Goal: Task Accomplishment & Management: Use online tool/utility

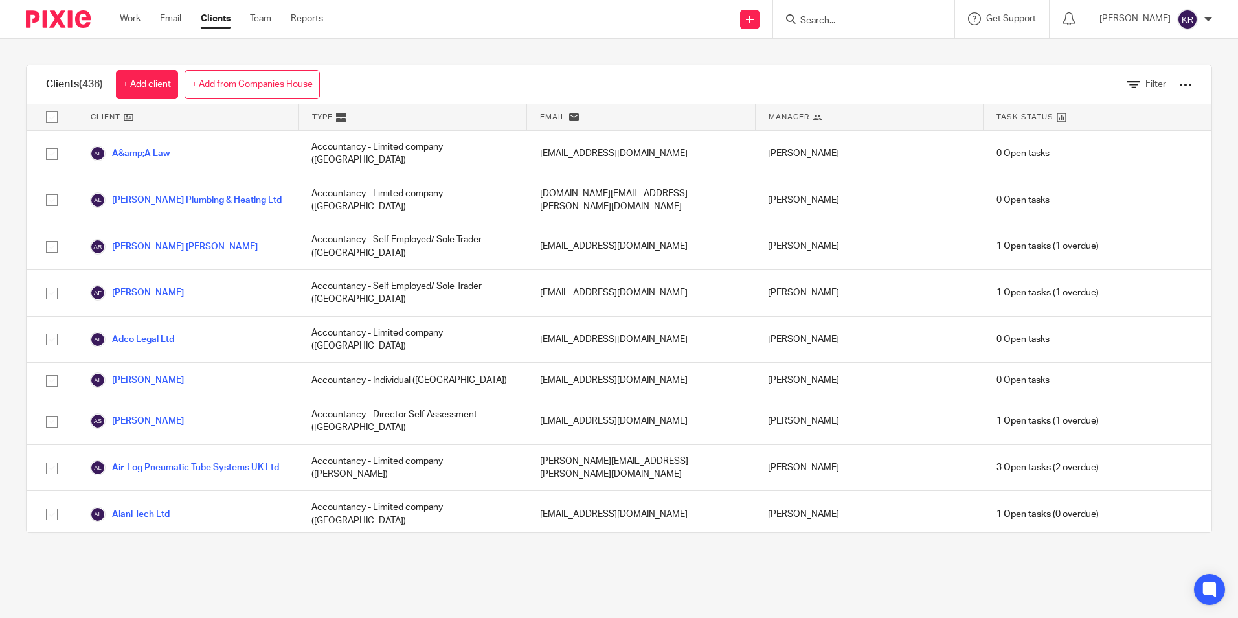
click at [78, 17] on img at bounding box center [58, 18] width 65 height 17
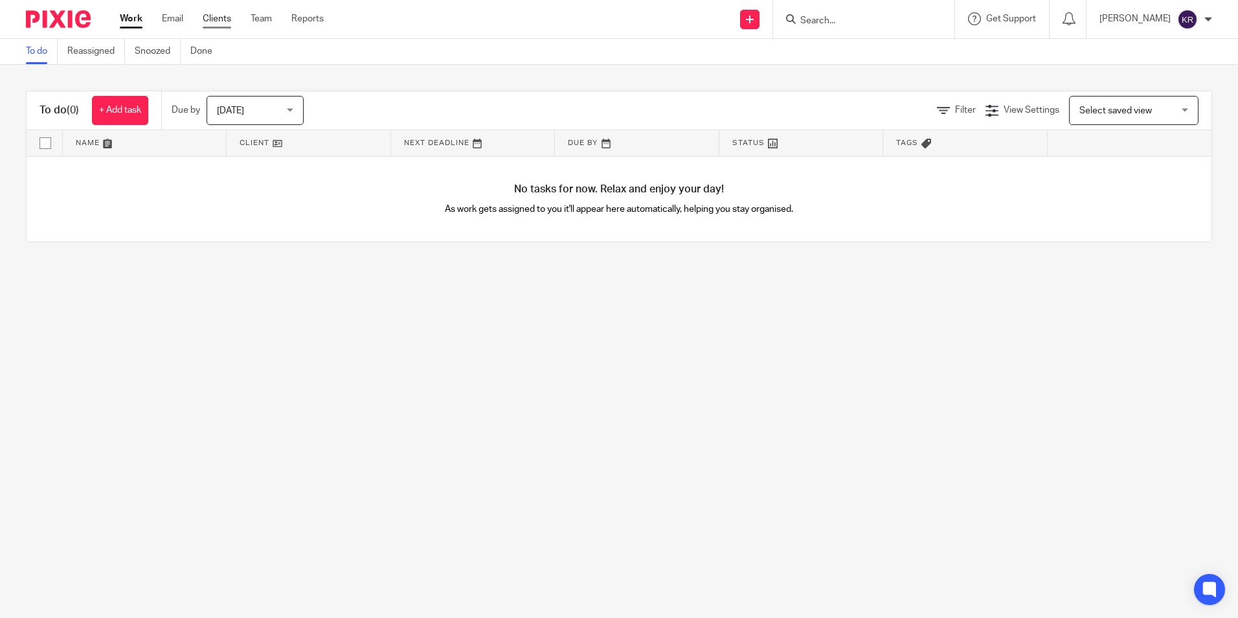
click at [212, 17] on link "Clients" at bounding box center [217, 18] width 28 height 13
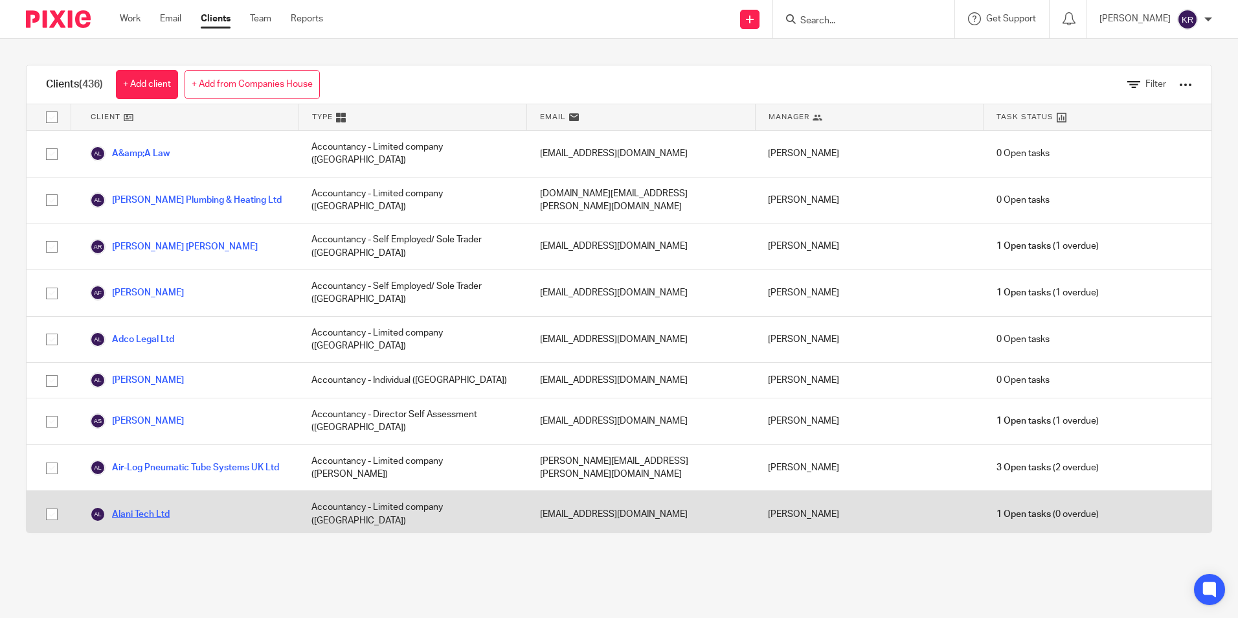
click at [161, 506] on link "Alani Tech Ltd" at bounding box center [130, 514] width 80 height 16
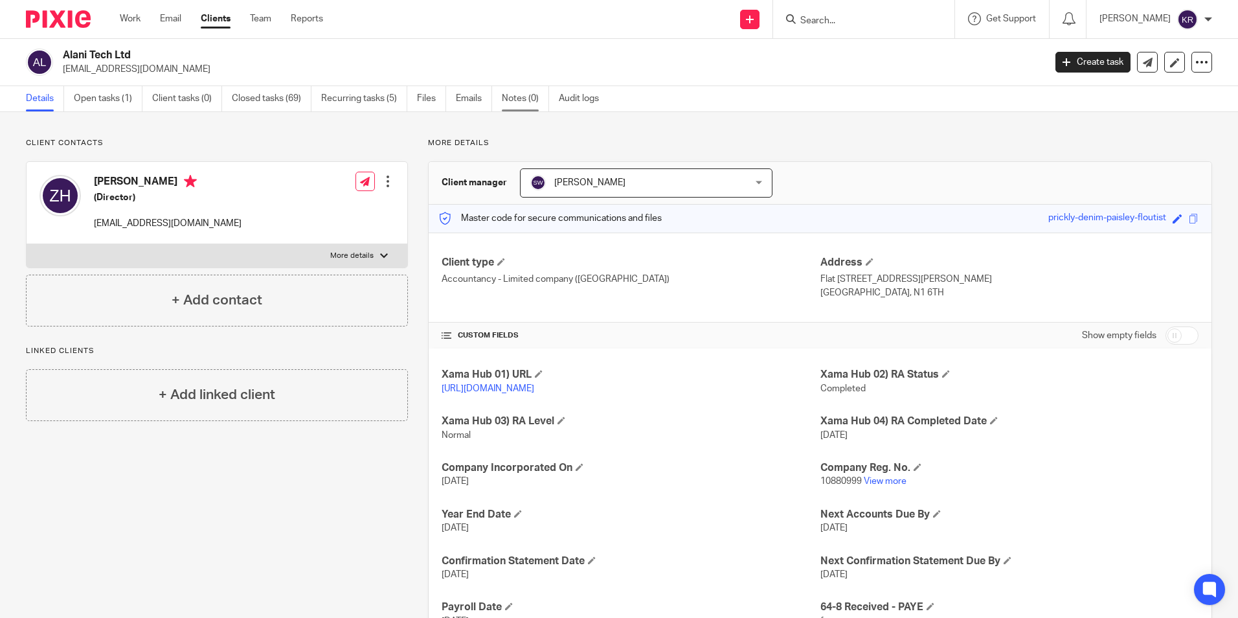
click at [529, 98] on link "Notes (0)" at bounding box center [525, 98] width 47 height 25
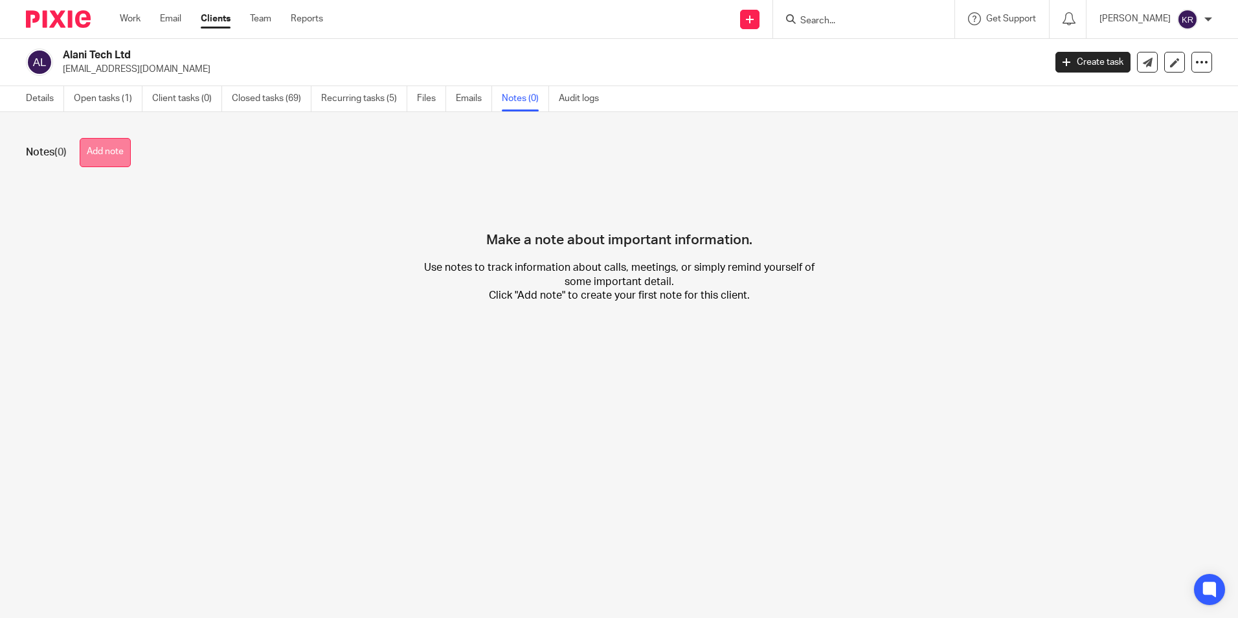
click at [112, 155] on button "Add note" at bounding box center [105, 152] width 51 height 29
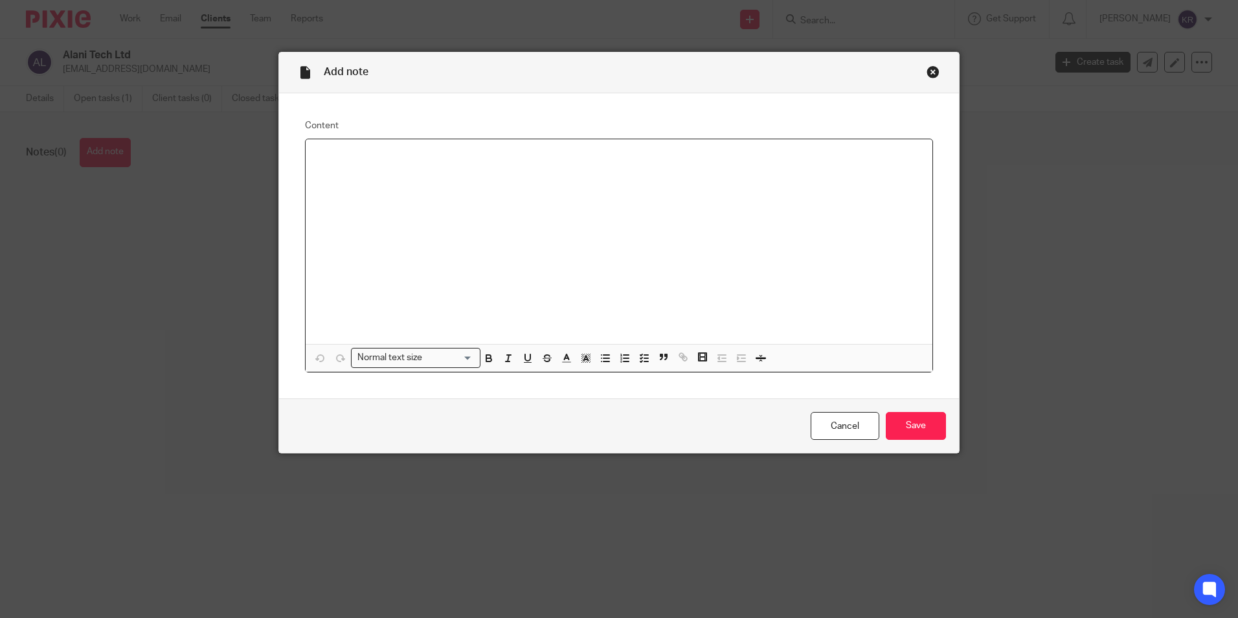
click at [931, 73] on div "Close this dialog window" at bounding box center [932, 71] width 13 height 13
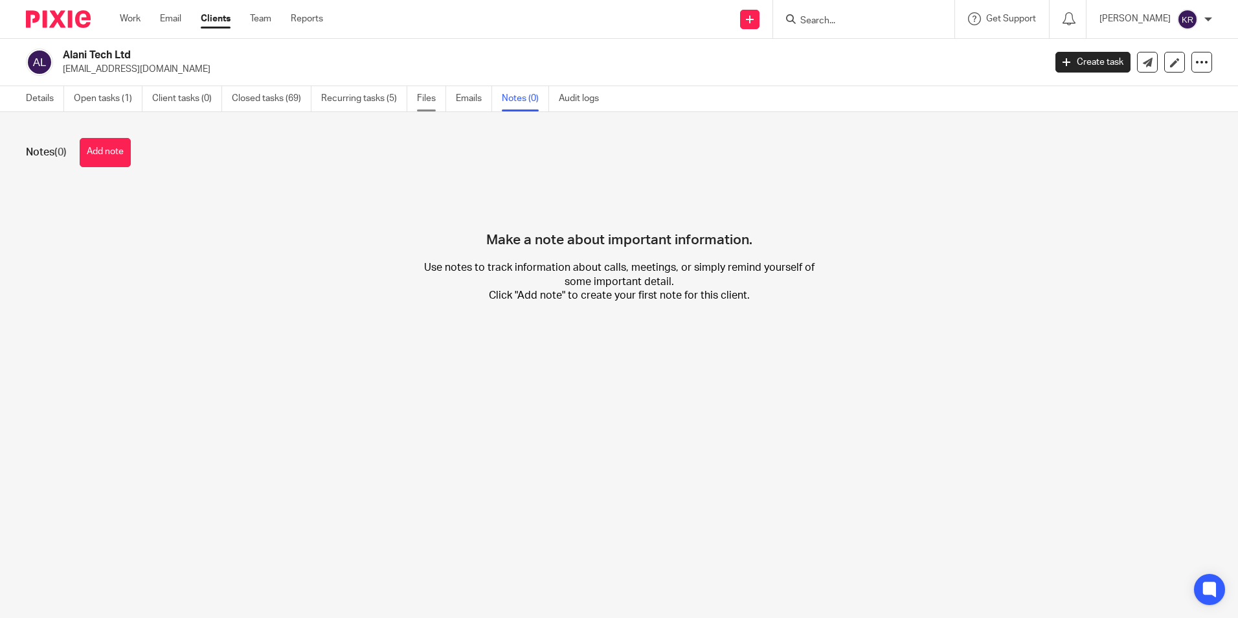
click at [431, 100] on link "Files" at bounding box center [431, 98] width 29 height 25
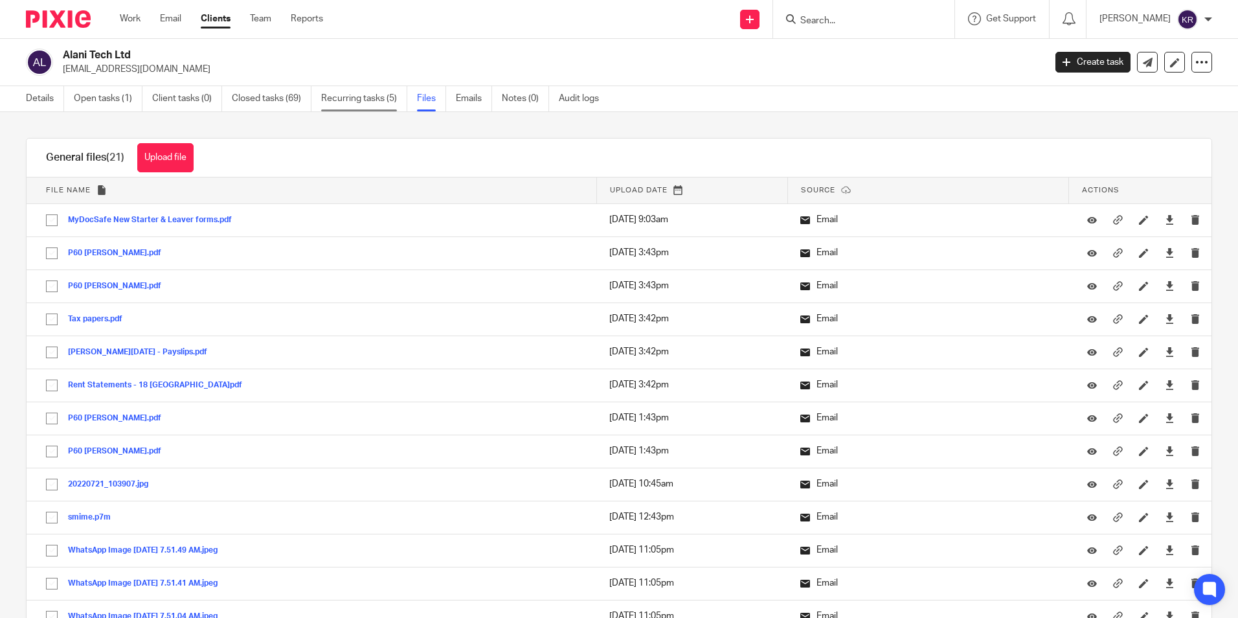
click at [386, 101] on link "Recurring tasks (5)" at bounding box center [364, 98] width 86 height 25
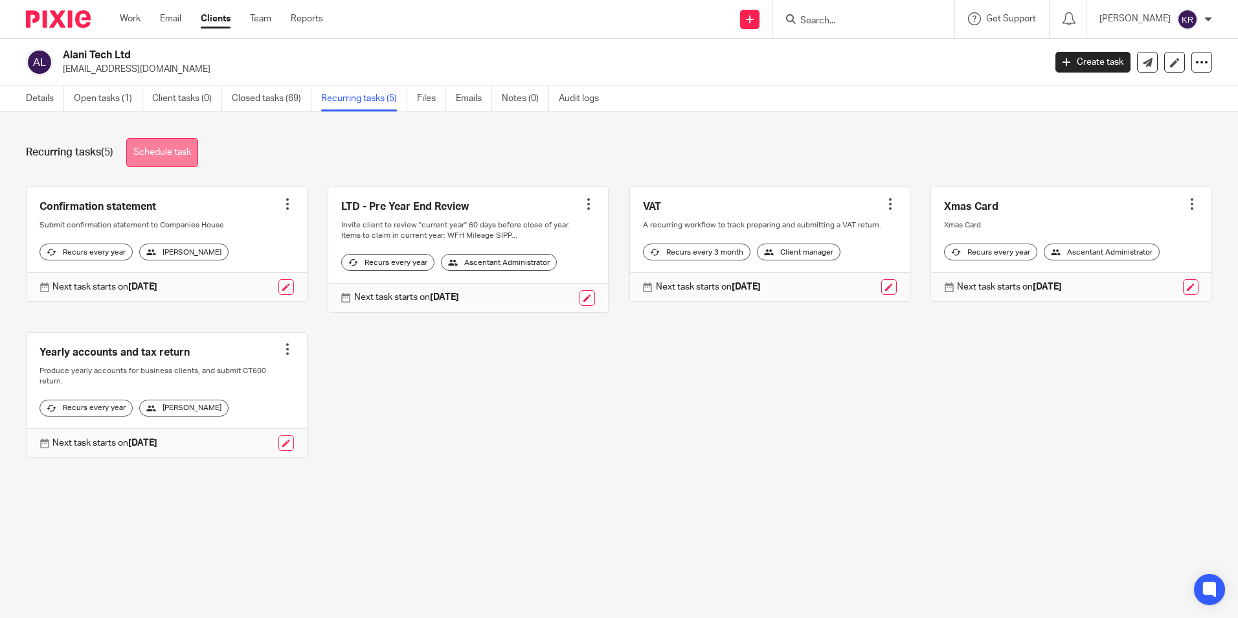
click at [174, 155] on link "Schedule task" at bounding box center [162, 152] width 72 height 29
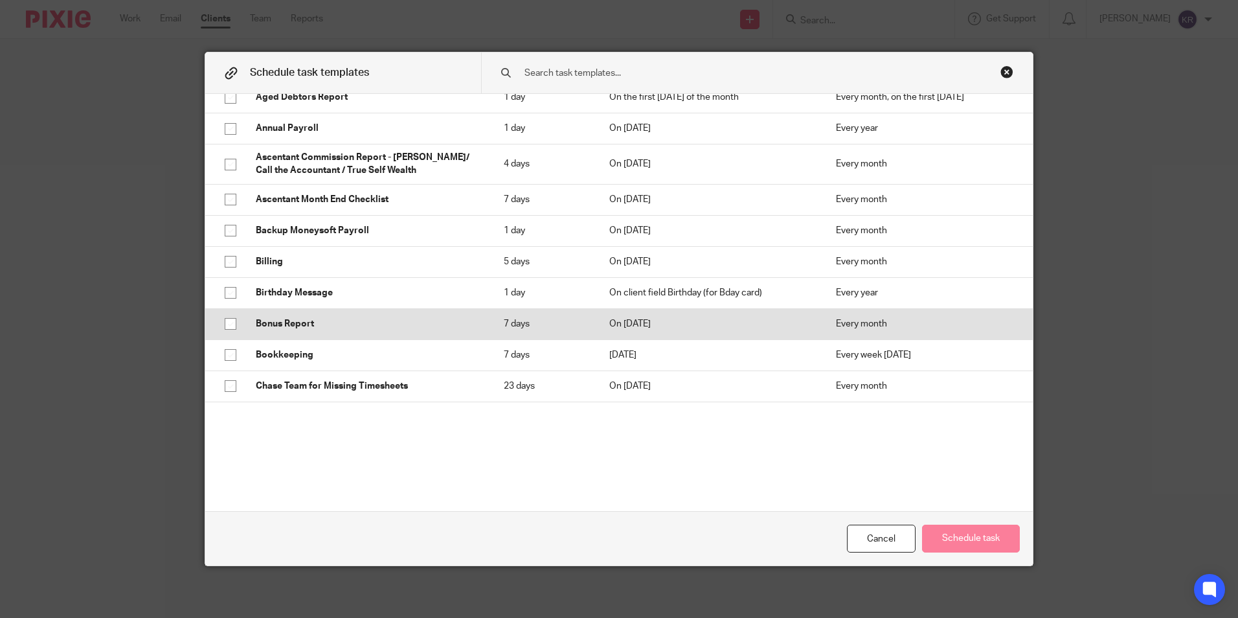
scroll to position [129, 0]
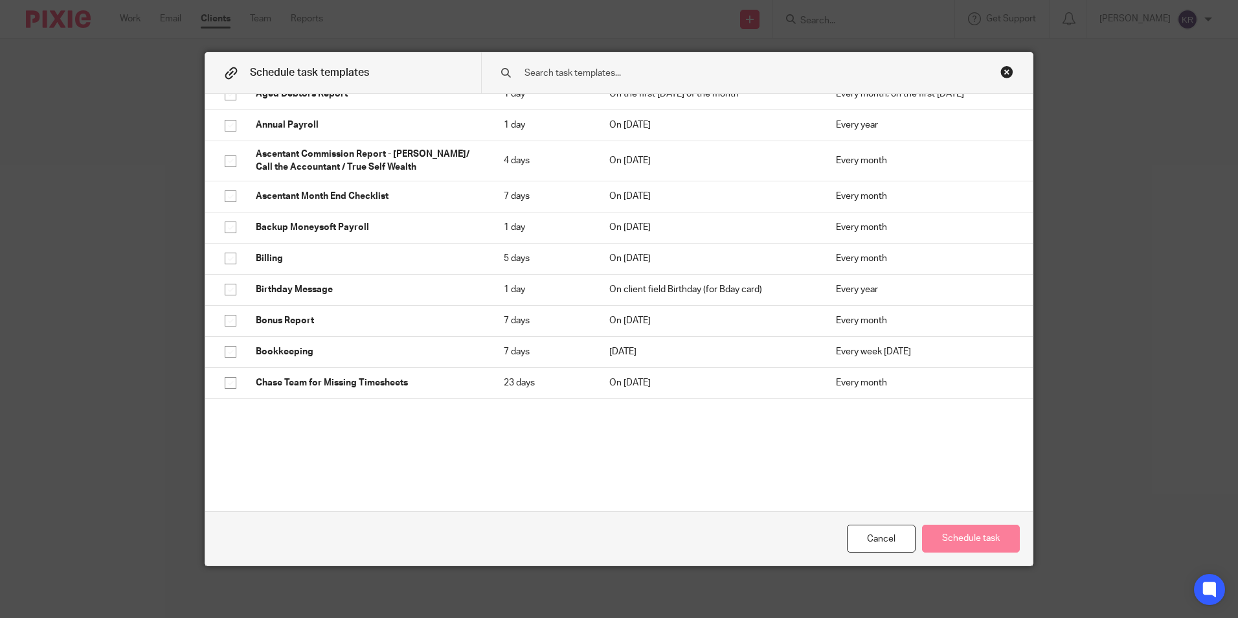
click at [1003, 78] on div "Close this dialog window" at bounding box center [1006, 71] width 13 height 13
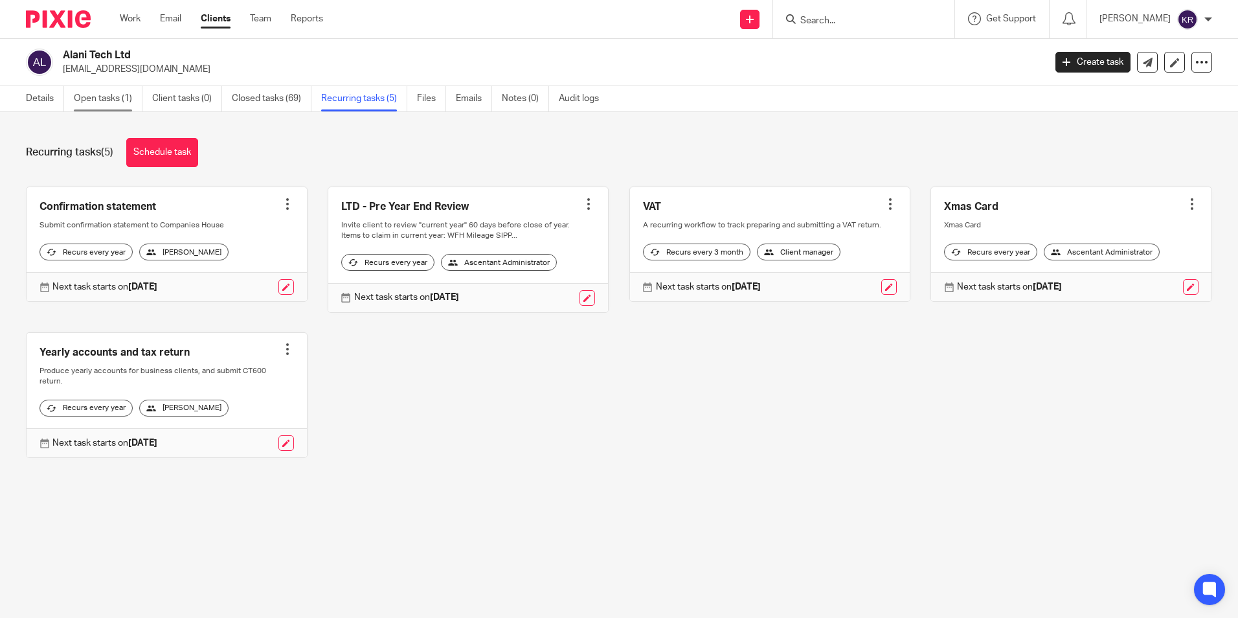
click at [115, 104] on link "Open tasks (1)" at bounding box center [108, 98] width 69 height 25
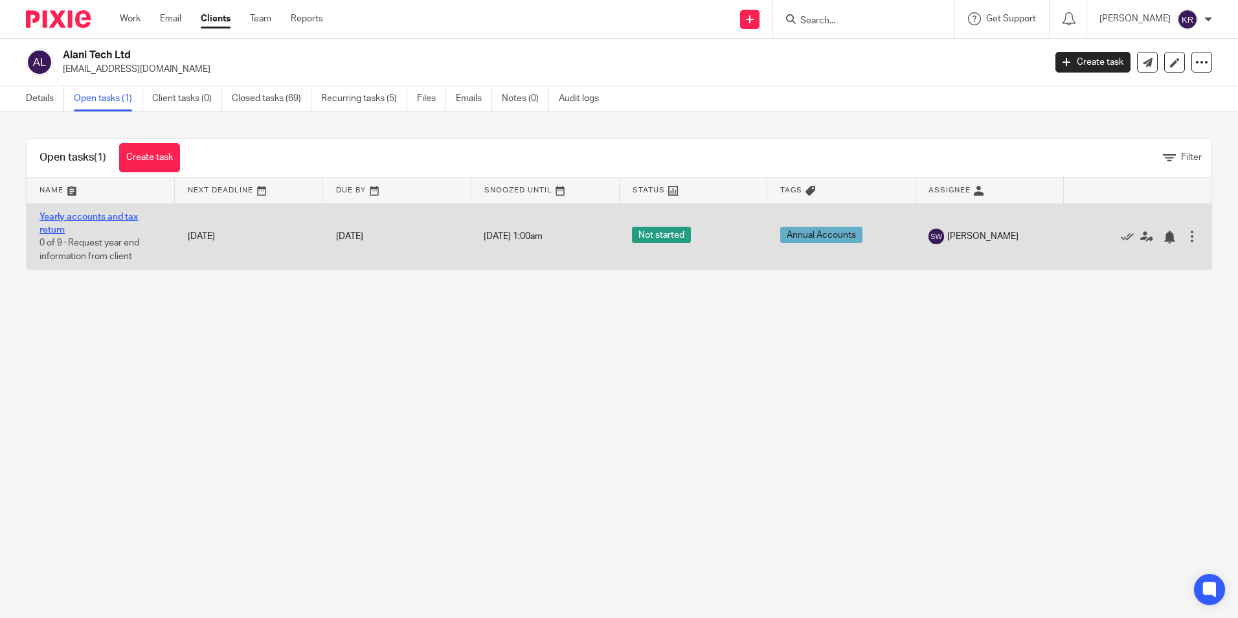
click at [122, 215] on link "Yearly accounts and tax return" at bounding box center [88, 223] width 98 height 22
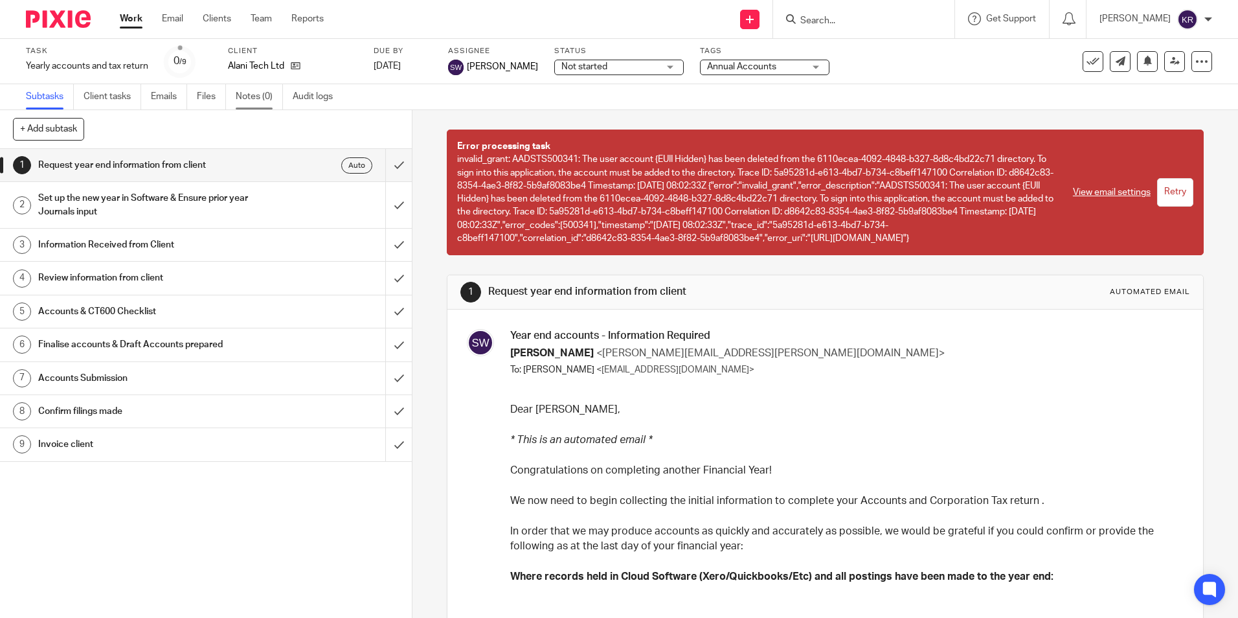
click at [254, 98] on link "Notes (0)" at bounding box center [259, 96] width 47 height 25
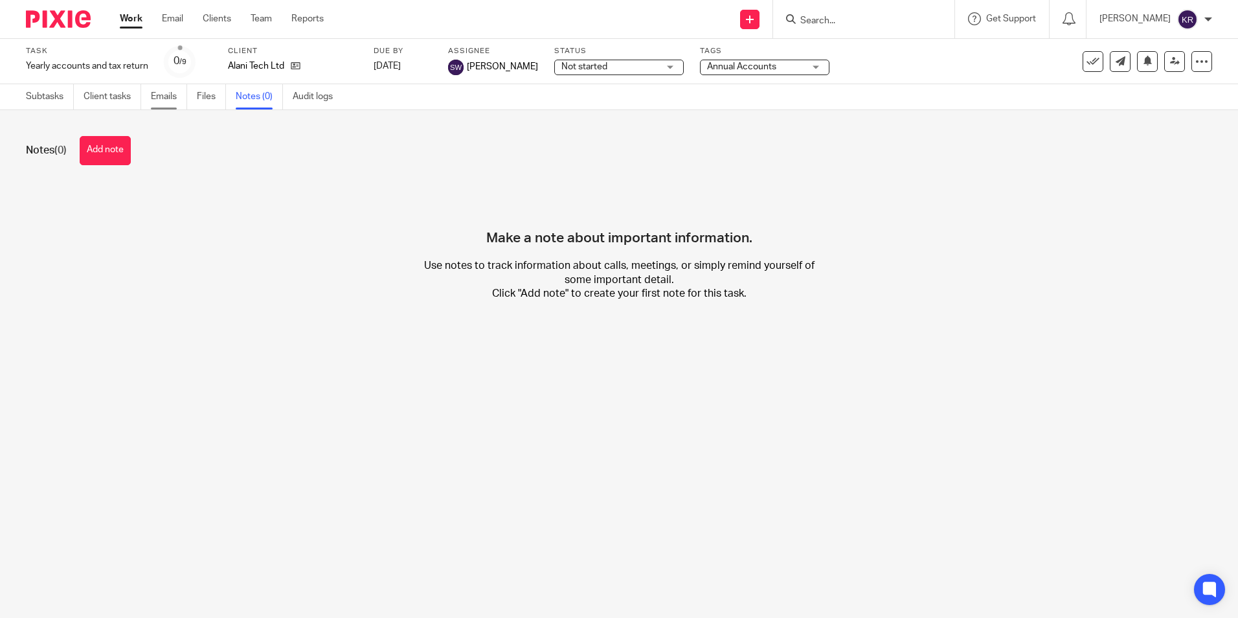
click at [162, 96] on link "Emails" at bounding box center [169, 96] width 36 height 25
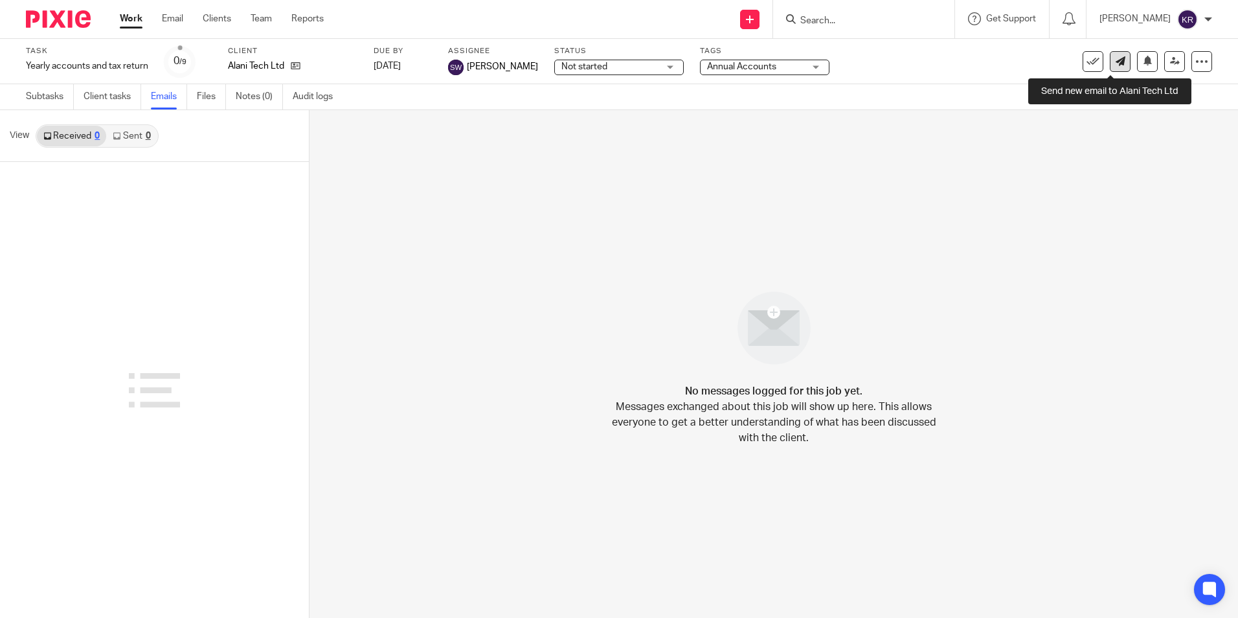
click at [1115, 60] on icon at bounding box center [1120, 61] width 10 height 10
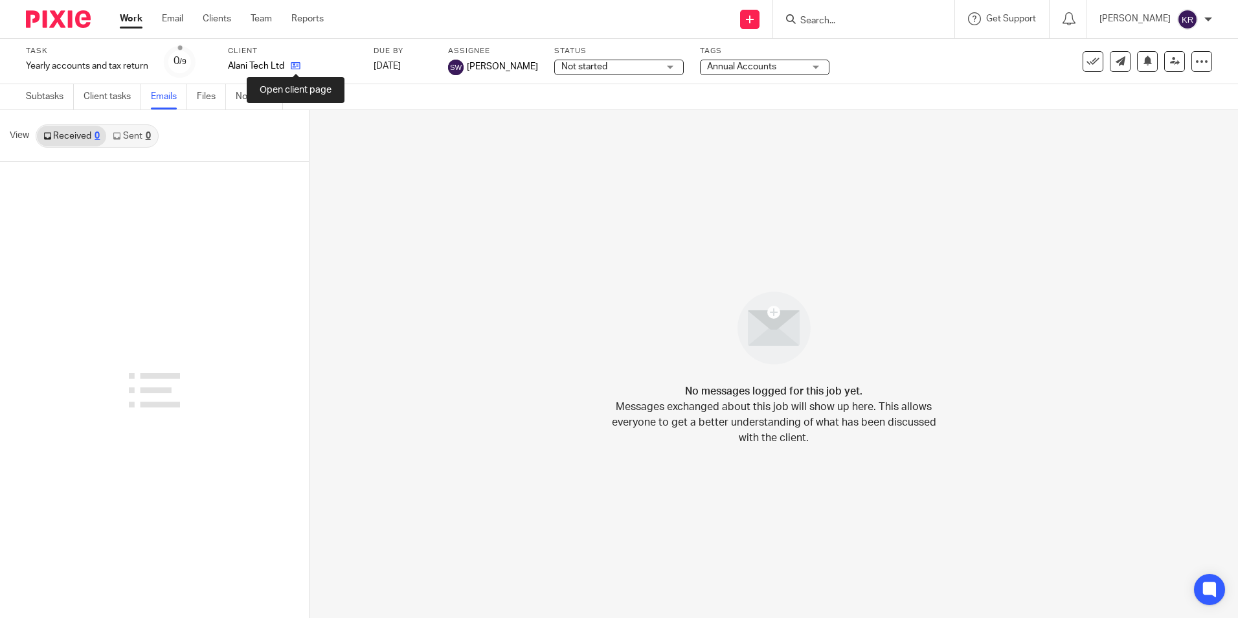
click at [299, 68] on icon at bounding box center [296, 66] width 10 height 10
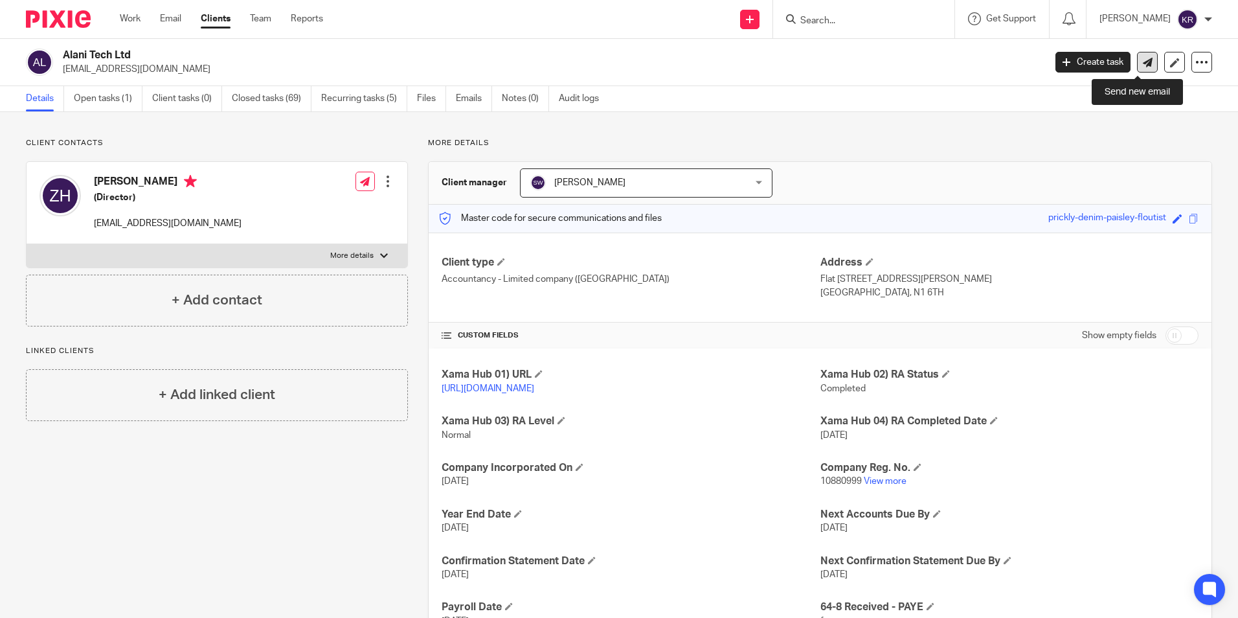
click at [1143, 61] on icon at bounding box center [1148, 63] width 10 height 10
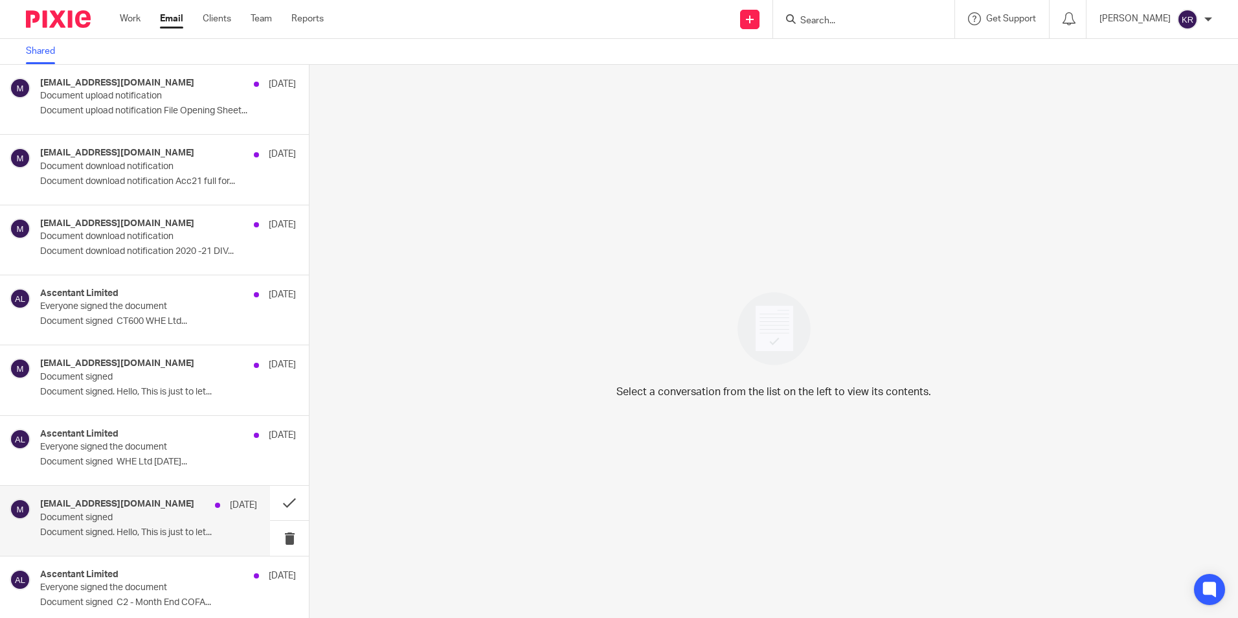
click at [132, 504] on h4 "mydocsafe@mydocsafehq.com" at bounding box center [117, 503] width 154 height 11
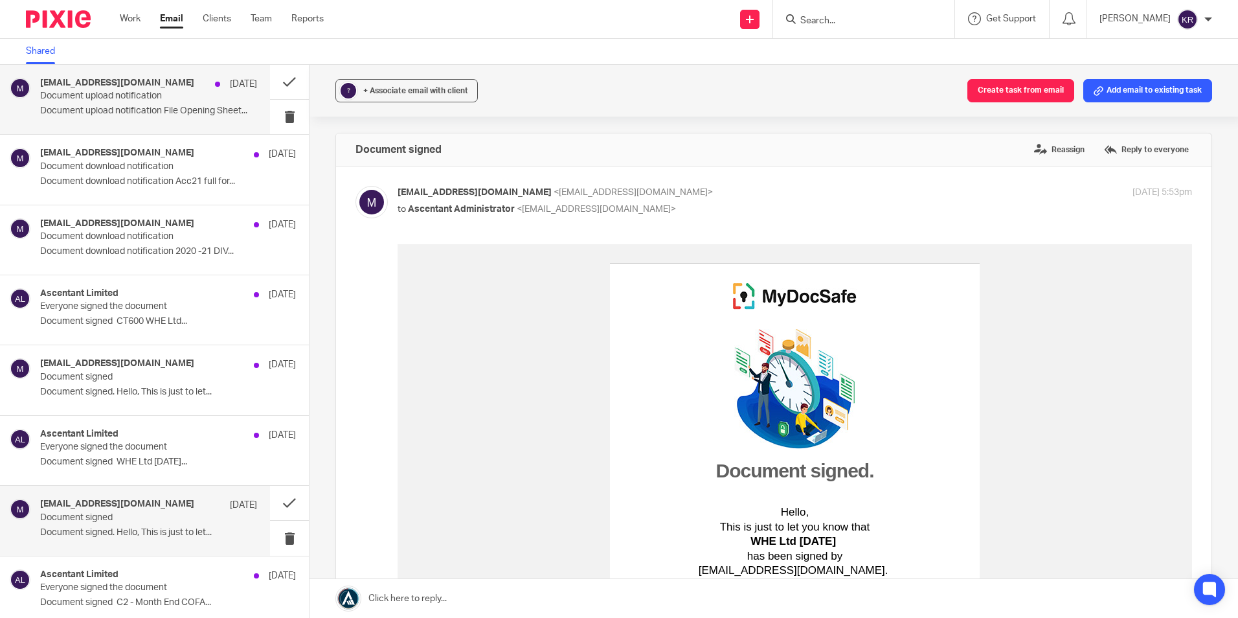
click at [120, 124] on div "mydocsafe@mydocsafehq.com 31 Aug 2022 Document upload notification Document upl…" at bounding box center [135, 99] width 270 height 69
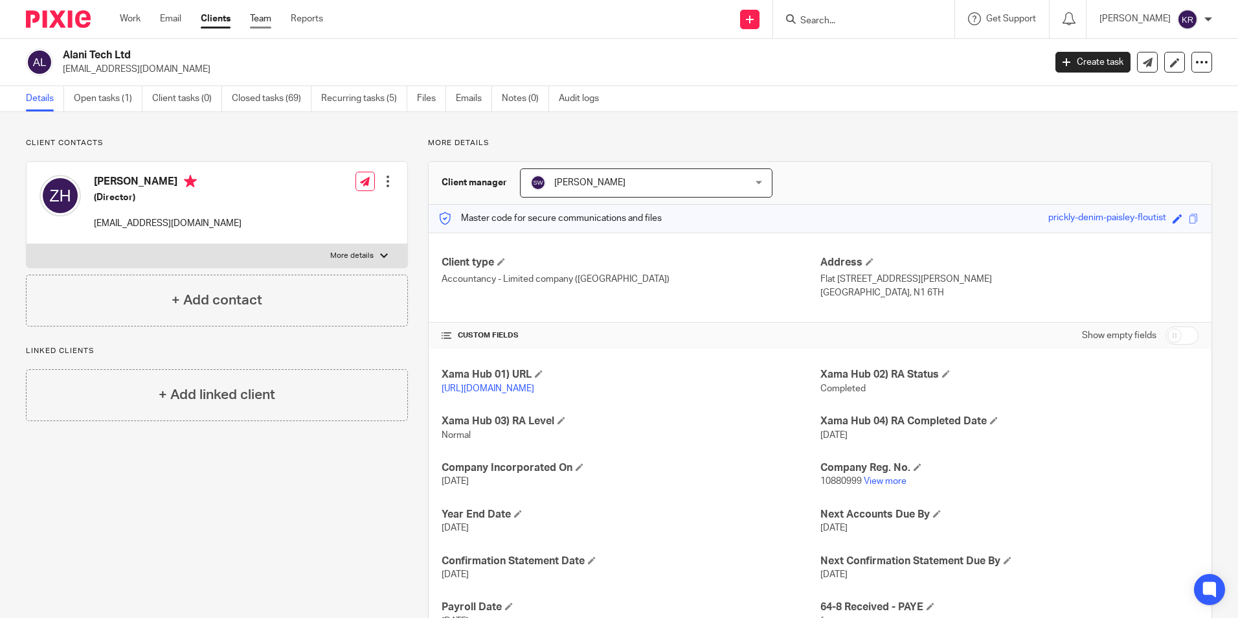
click at [262, 18] on link "Team" at bounding box center [260, 18] width 21 height 13
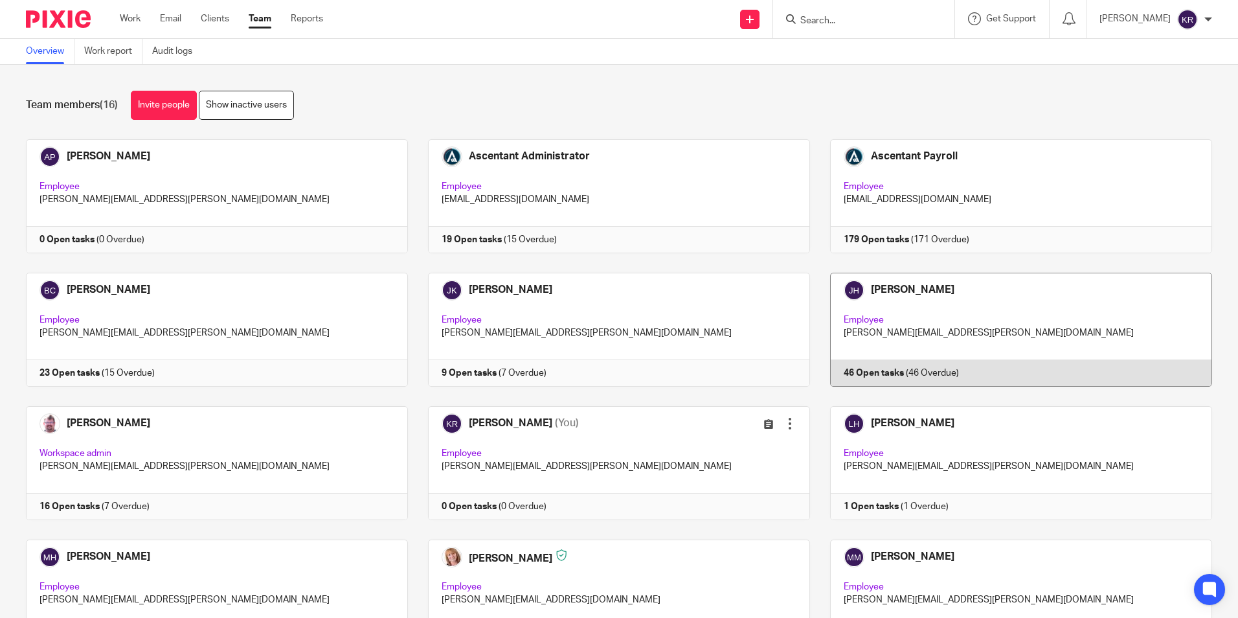
click at [913, 375] on link at bounding box center [1011, 330] width 402 height 114
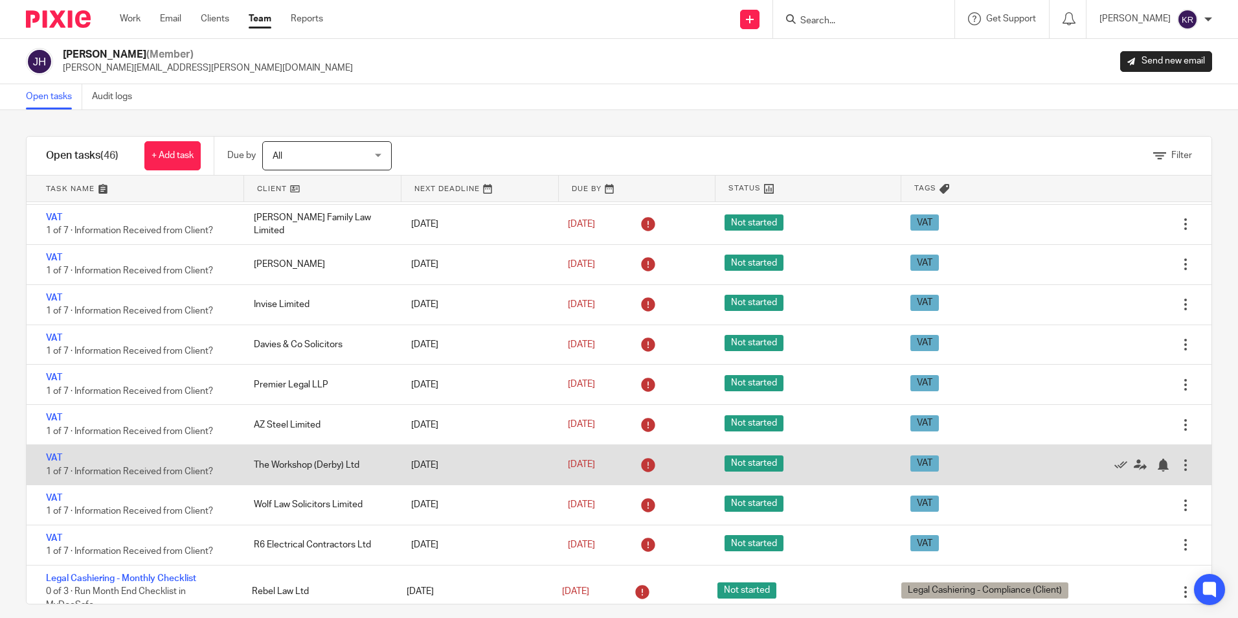
scroll to position [906, 0]
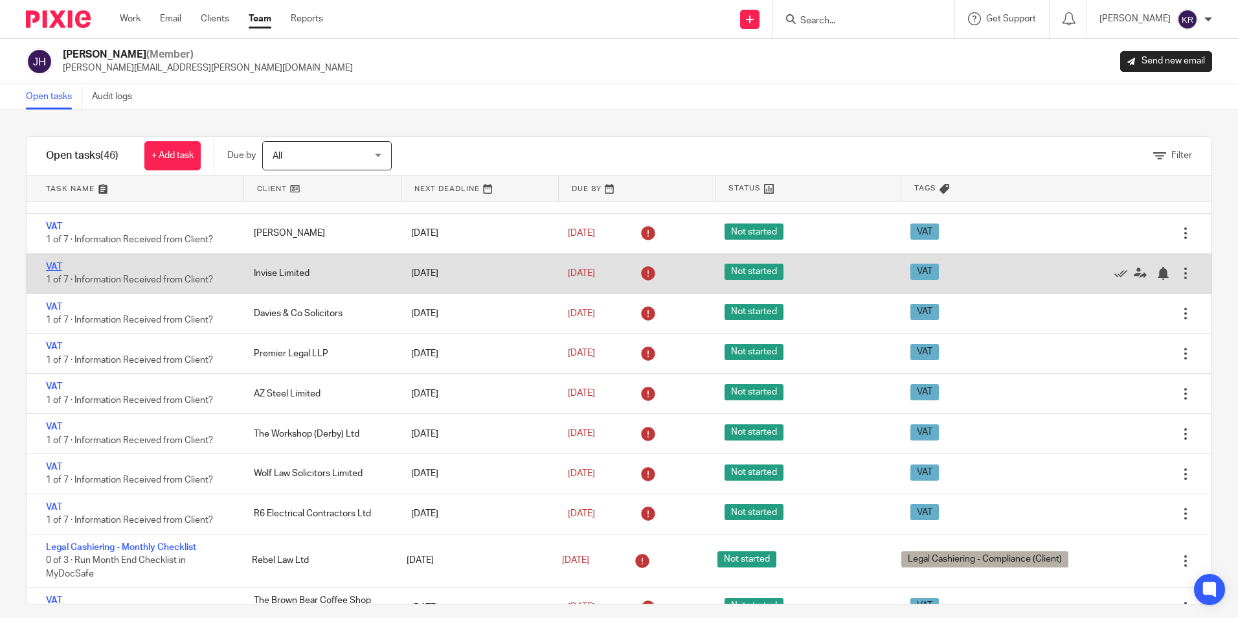
click at [58, 265] on link "VAT" at bounding box center [54, 266] width 16 height 9
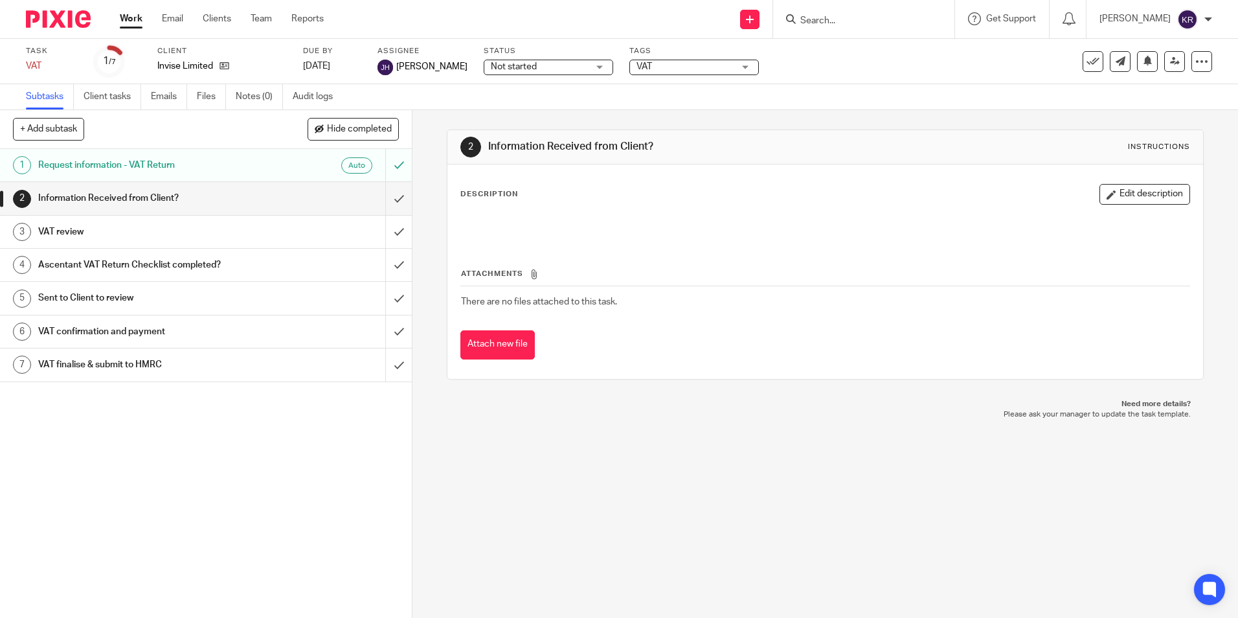
click at [228, 166] on h1 "Request information - VAT Return" at bounding box center [149, 164] width 223 height 19
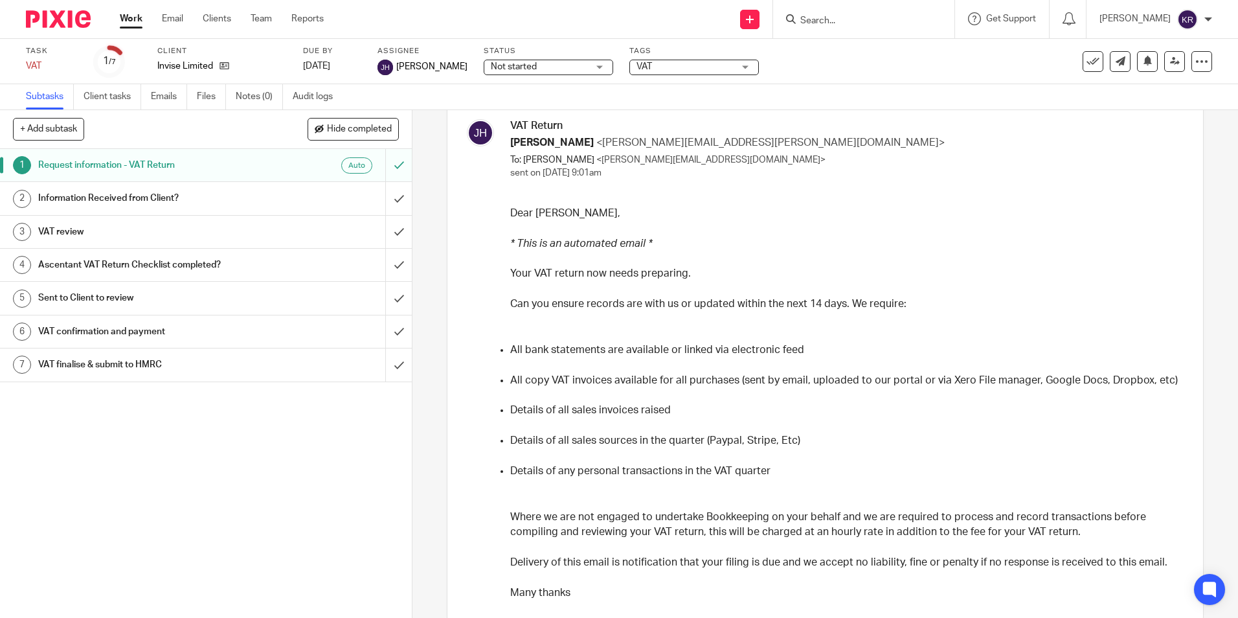
scroll to position [87, 0]
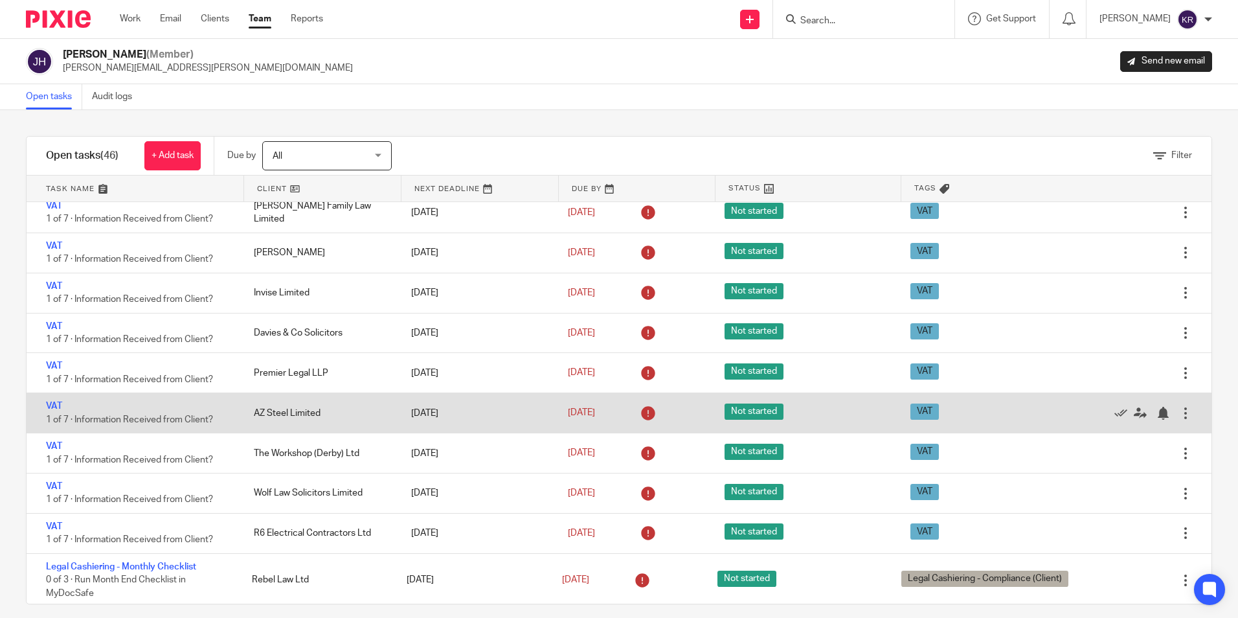
scroll to position [906, 0]
